Goal: Transaction & Acquisition: Purchase product/service

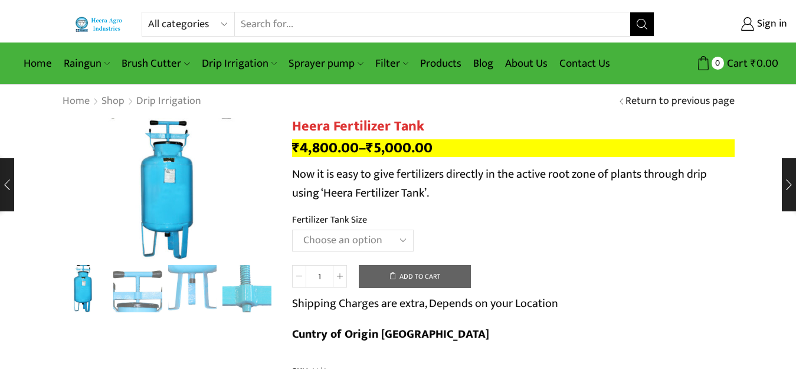
drag, startPoint x: 0, startPoint y: 0, endPoint x: 193, endPoint y: 25, distance: 194.6
click at [193, 25] on select "All categories Accessories Air Release Valve Brush Cutter Domestic Use Drip Irr…" at bounding box center [191, 24] width 87 height 24
select select "filter"
click at [148, 12] on select "All categories Accessories Air Release Valve Brush Cutter Domestic Use Drip Irr…" at bounding box center [191, 24] width 87 height 24
click at [640, 26] on icon "Search button" at bounding box center [642, 24] width 11 height 11
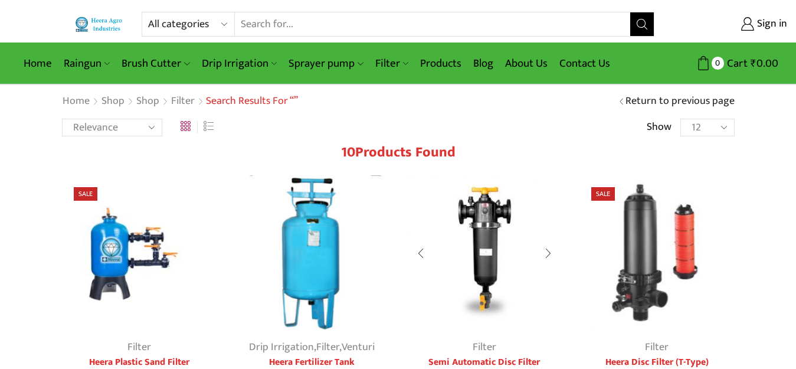
click at [481, 232] on img at bounding box center [484, 252] width 155 height 155
